Goal: Information Seeking & Learning: Learn about a topic

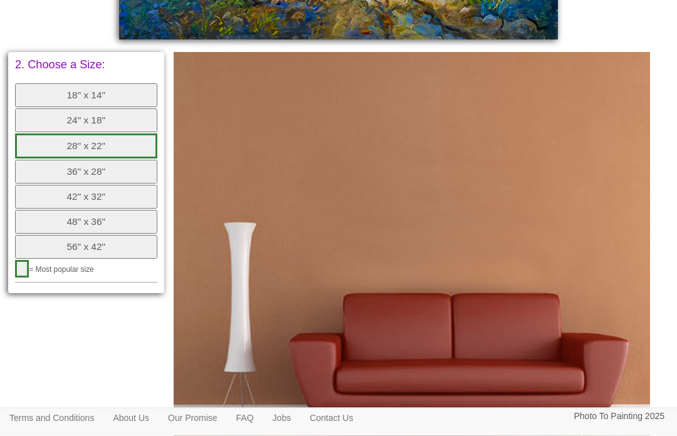
scroll to position [558, 0]
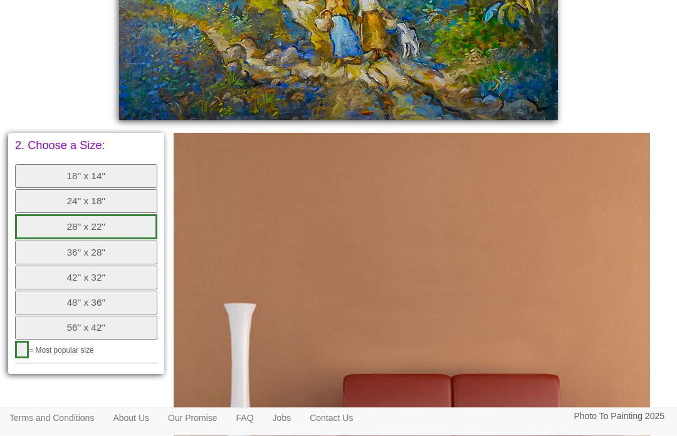
click at [117, 215] on button "28" x 22"" at bounding box center [86, 227] width 142 height 25
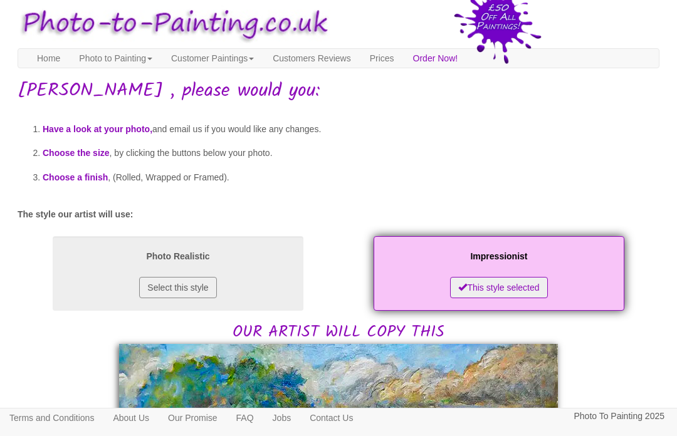
scroll to position [0, 0]
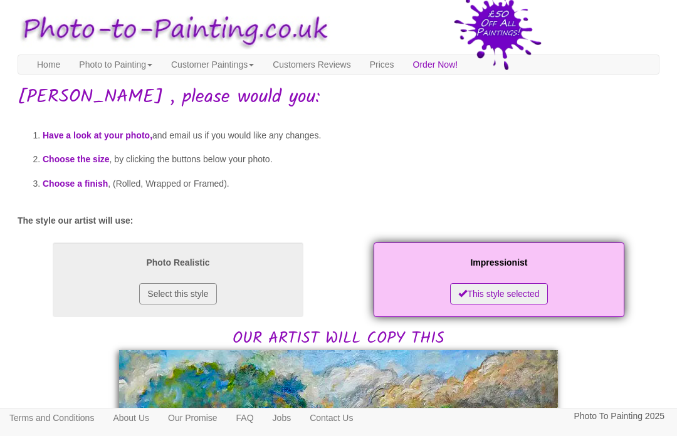
click at [209, 297] on button "Select this style" at bounding box center [177, 293] width 77 height 21
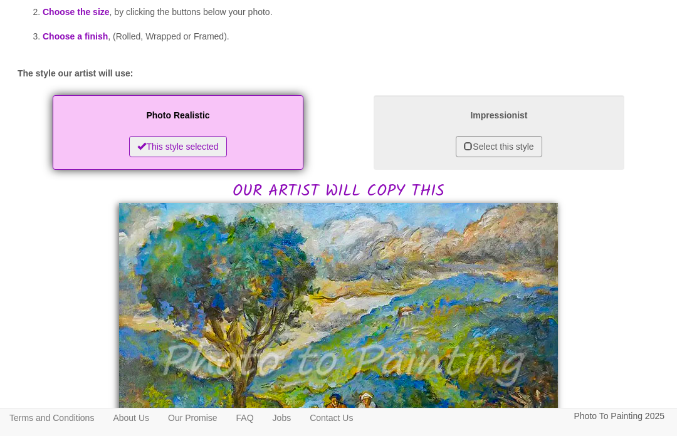
scroll to position [160, 0]
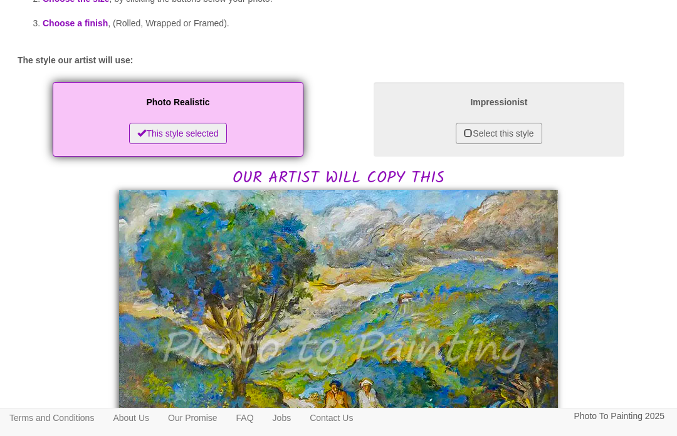
click at [519, 139] on button "Select this style" at bounding box center [498, 133] width 86 height 21
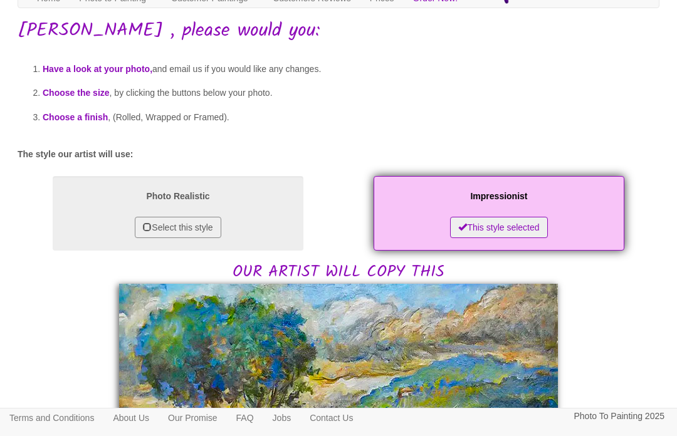
scroll to position [0, 0]
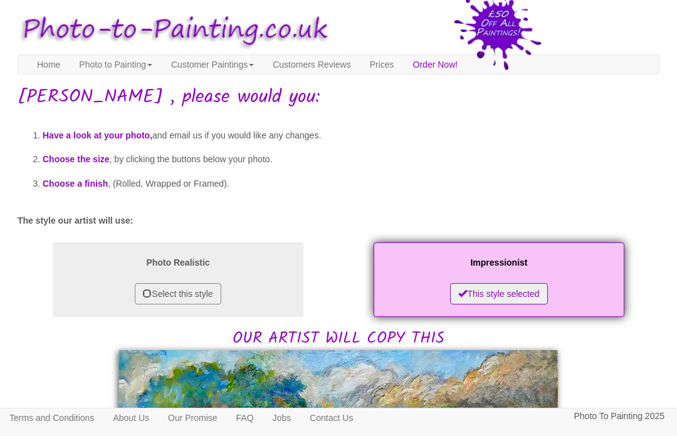
click at [141, 60] on link "Photo to Painting" at bounding box center [116, 64] width 92 height 19
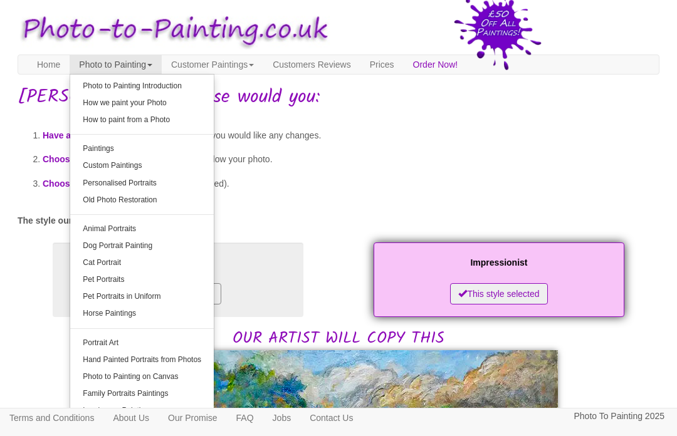
click at [177, 102] on link "How we paint your Photo" at bounding box center [141, 103] width 143 height 17
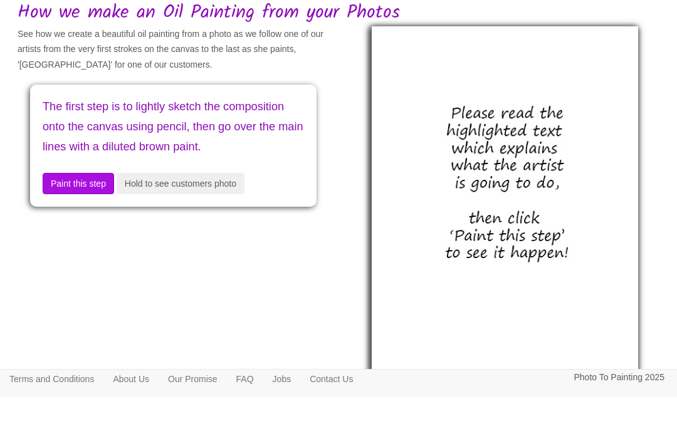
scroll to position [45, 0]
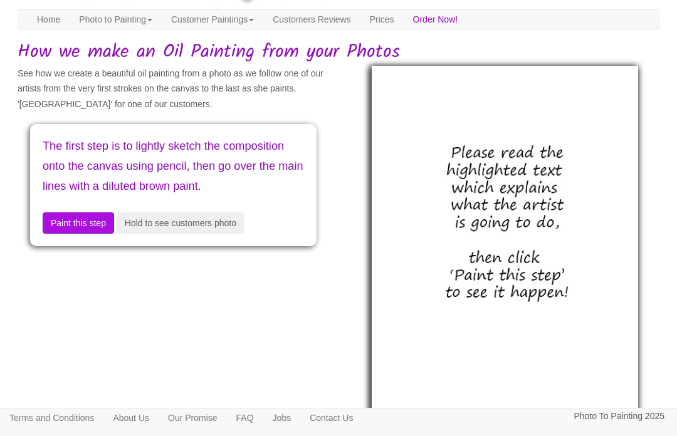
click at [223, 234] on button "Hold to see customers photo" at bounding box center [181, 222] width 128 height 21
click at [217, 234] on button "Hold to see customers photo" at bounding box center [181, 222] width 128 height 21
click at [198, 234] on button "Hold to see customers photo" at bounding box center [181, 222] width 128 height 21
click at [83, 234] on button "Paint this step" at bounding box center [78, 222] width 71 height 21
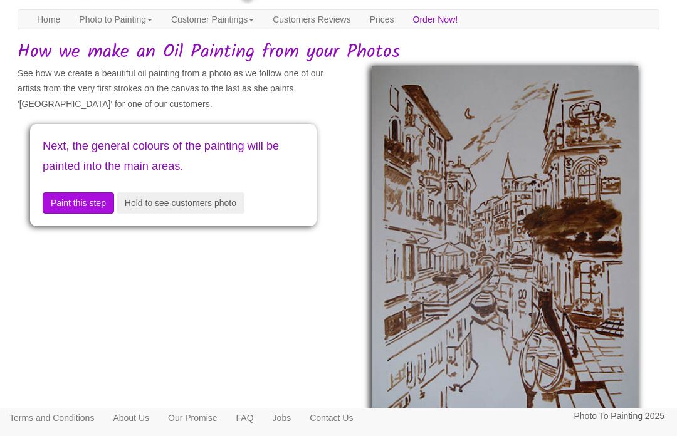
click at [222, 205] on button "Hold to see customers photo" at bounding box center [181, 202] width 128 height 21
click at [209, 205] on button "Hold to see customers photo" at bounding box center [181, 202] width 128 height 21
click at [81, 202] on button "Paint this step" at bounding box center [78, 202] width 71 height 21
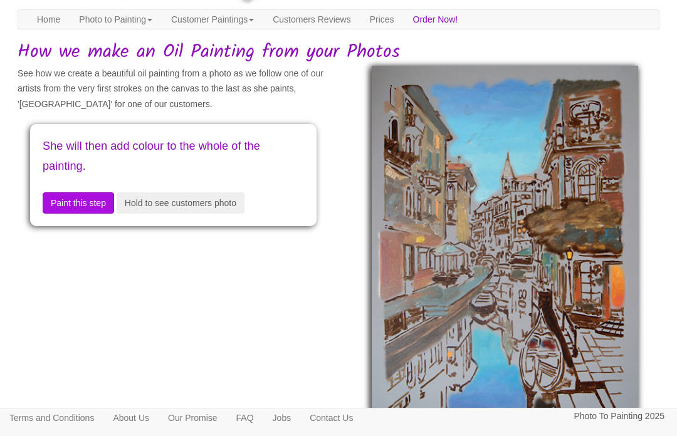
click at [90, 198] on button "Paint this step" at bounding box center [78, 202] width 71 height 21
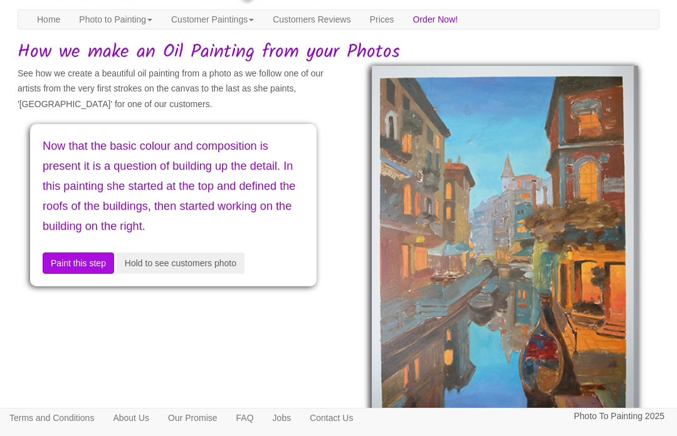
click at [86, 259] on button "Paint this step" at bounding box center [78, 262] width 71 height 21
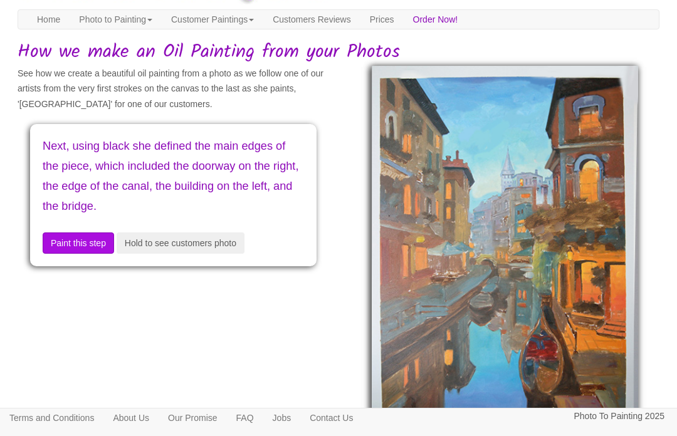
click at [88, 236] on button "Paint this step" at bounding box center [78, 242] width 71 height 21
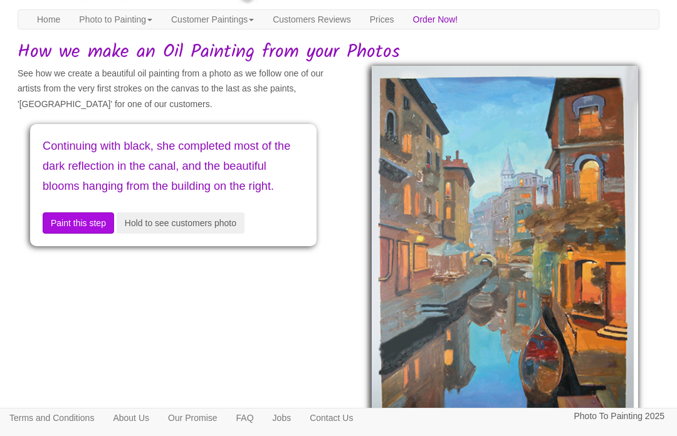
click at [76, 234] on button "Paint this step" at bounding box center [78, 222] width 71 height 21
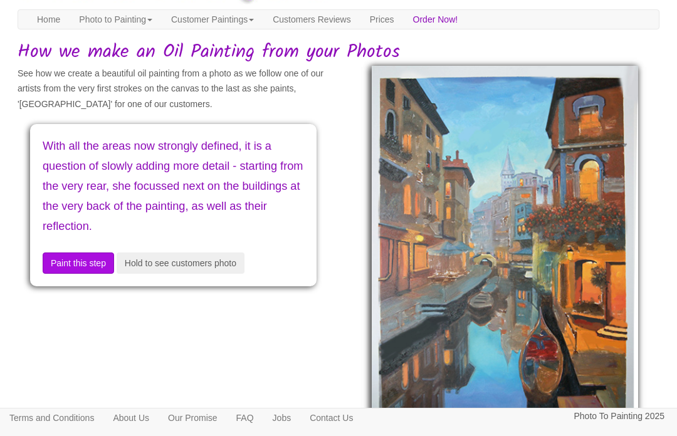
click at [76, 253] on button "Paint this step" at bounding box center [78, 262] width 71 height 21
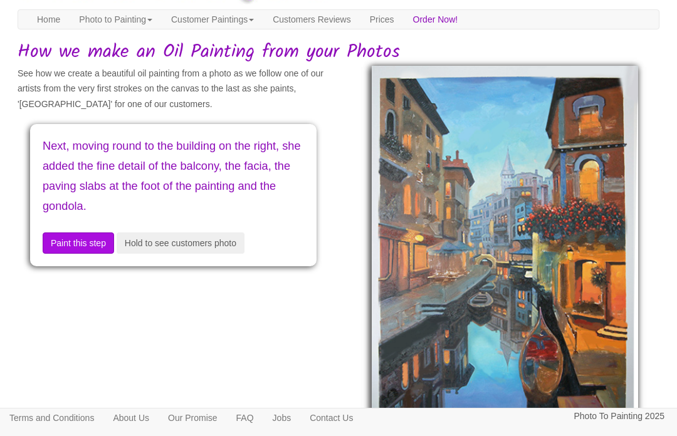
click at [76, 241] on button "Paint this step" at bounding box center [78, 242] width 71 height 21
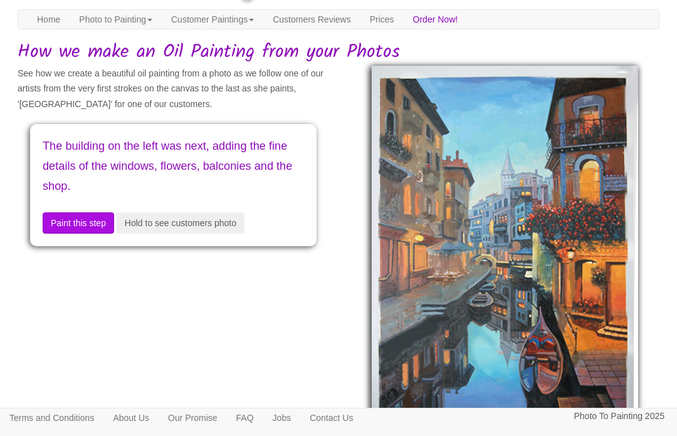
click at [83, 225] on button "Paint this step" at bounding box center [78, 222] width 71 height 21
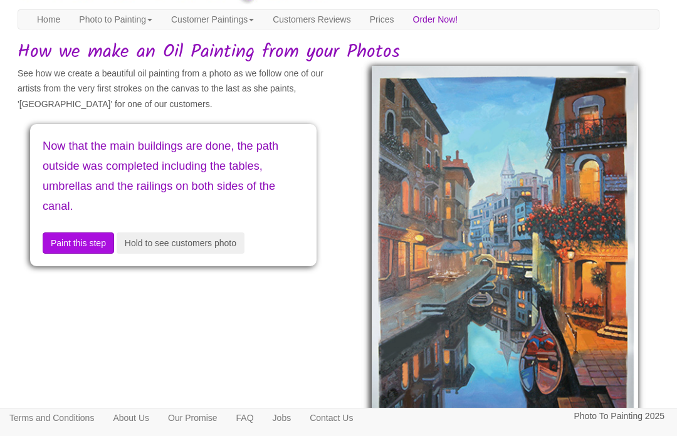
click at [71, 244] on button "Paint this step" at bounding box center [78, 242] width 71 height 21
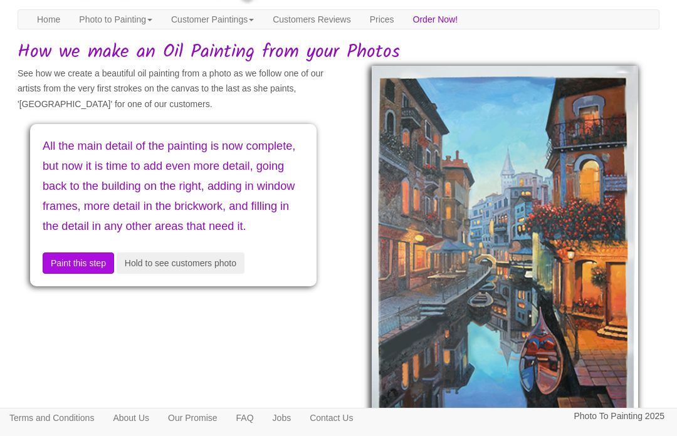
click at [67, 274] on button "Paint this step" at bounding box center [78, 262] width 71 height 21
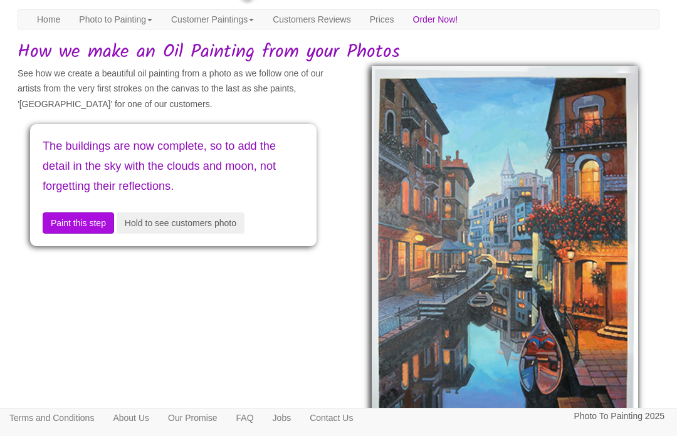
click at [84, 221] on button "Paint this step" at bounding box center [78, 222] width 71 height 21
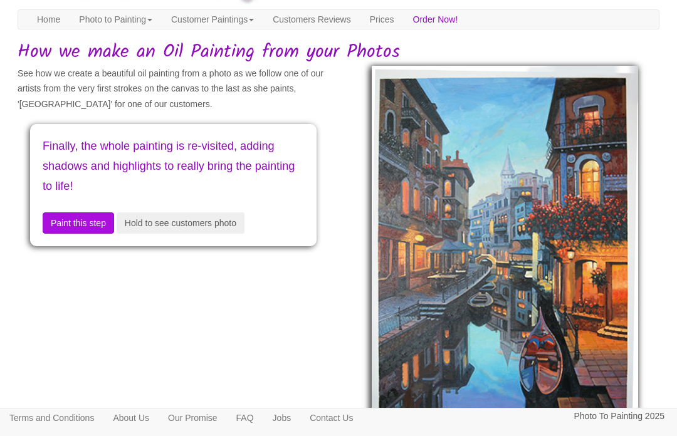
click at [79, 227] on button "Paint this step" at bounding box center [78, 222] width 71 height 21
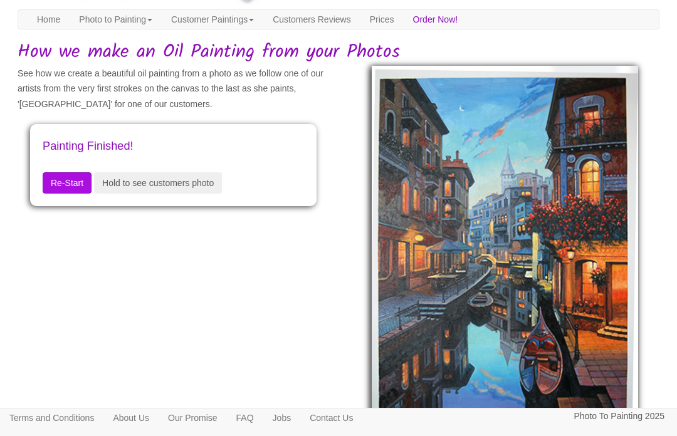
click at [78, 189] on button "Re-Start" at bounding box center [67, 182] width 49 height 21
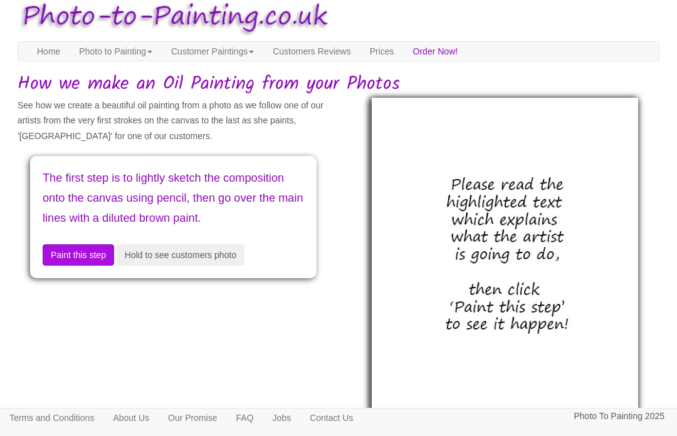
scroll to position [0, 0]
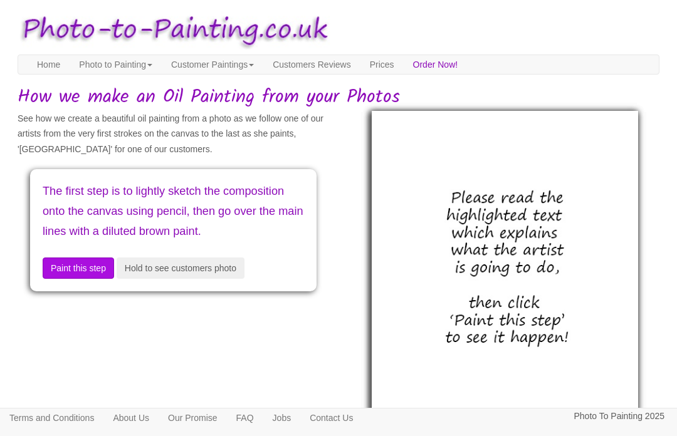
click at [253, 62] on link "Customer Paintings" at bounding box center [212, 64] width 101 height 19
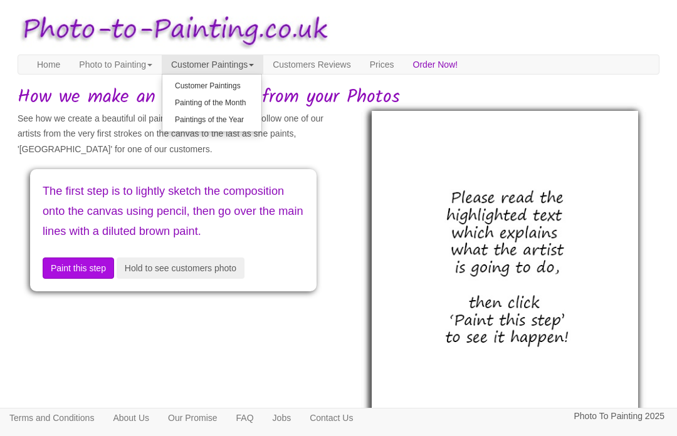
click at [258, 84] on link "Customer Paintings" at bounding box center [211, 86] width 99 height 17
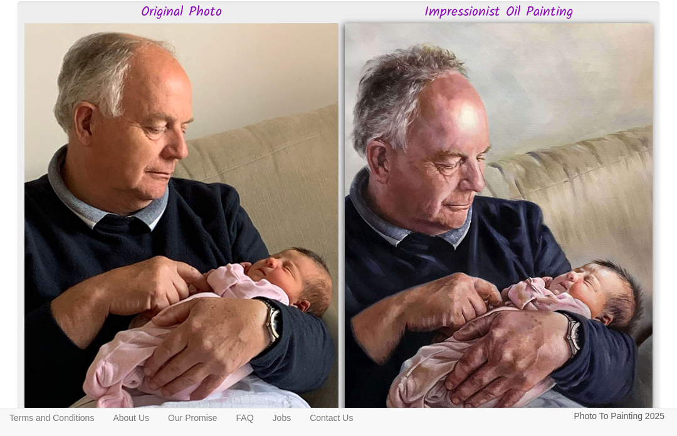
scroll to position [604, 0]
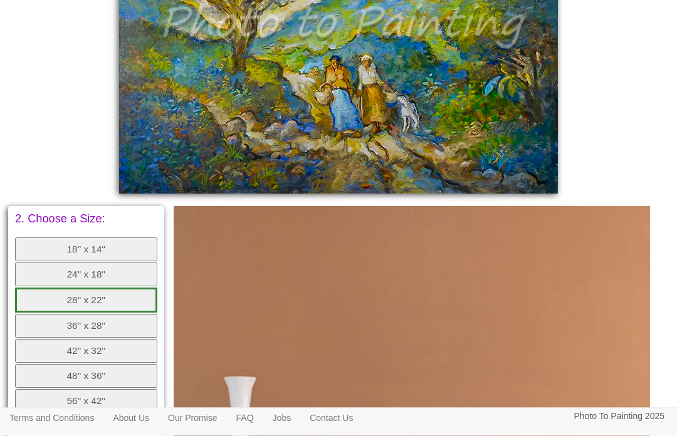
scroll to position [741, 0]
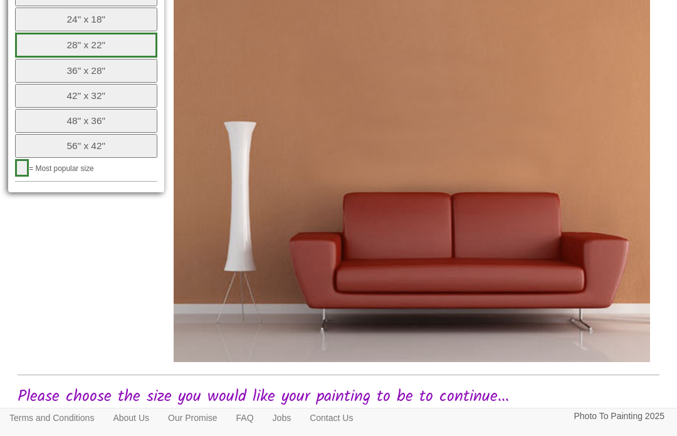
click at [263, 427] on link "FAQ" at bounding box center [245, 417] width 36 height 19
